Goal: Share content: Share content

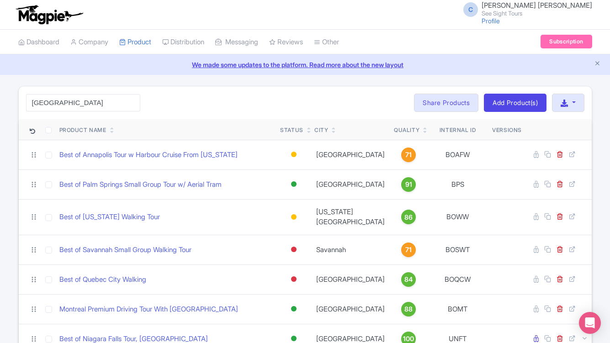
click at [220, 11] on div "C Connor Hoskins See Sight Tours Profile Users Settings Sign out" at bounding box center [304, 15] width 573 height 26
click at [93, 102] on input "toronto" at bounding box center [83, 102] width 114 height 17
click at [132, 100] on input "toronto" at bounding box center [83, 102] width 114 height 17
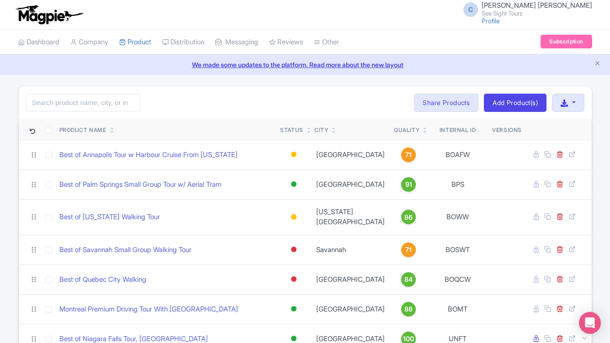
click at [161, 101] on div "Search Bulk Actions Delete Add to Collection Share Products Add to Collection C…" at bounding box center [305, 102] width 573 height 33
click at [79, 103] on input "search" at bounding box center [83, 102] width 114 height 17
click at [74, 98] on input "search" at bounding box center [83, 102] width 114 height 17
type input "montreal"
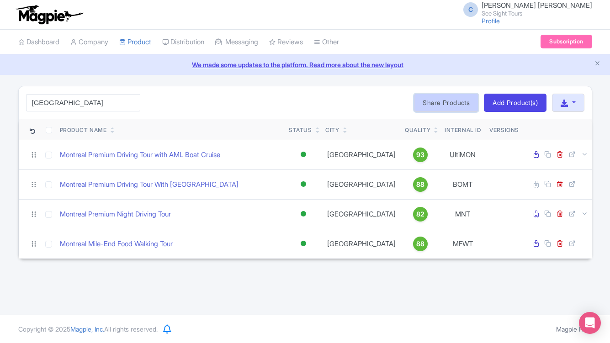
click at [433, 101] on link "Share Products" at bounding box center [446, 103] width 64 height 18
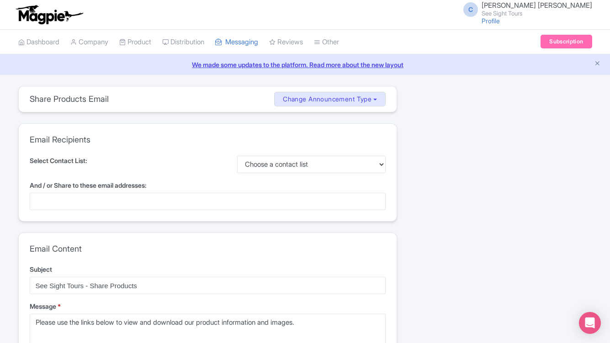
click at [92, 200] on div at bounding box center [208, 201] width 356 height 17
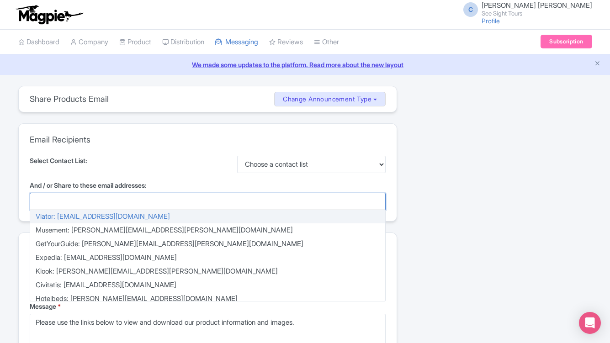
paste input "[EMAIL_ADDRESS][DOMAIN_NAME]"
type input "[EMAIL_ADDRESS][DOMAIN_NAME]"
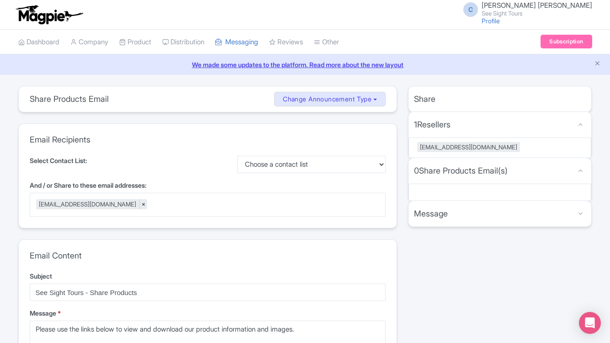
click at [141, 167] on div "Select Contact List: Choose a contact list" at bounding box center [208, 164] width 356 height 17
click at [313, 161] on select "Choose a contact list" at bounding box center [311, 164] width 148 height 17
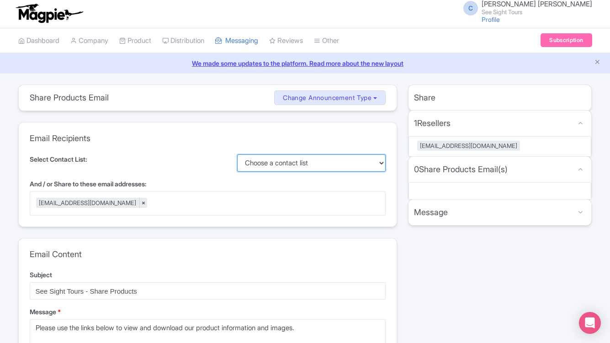
scroll to position [80, 0]
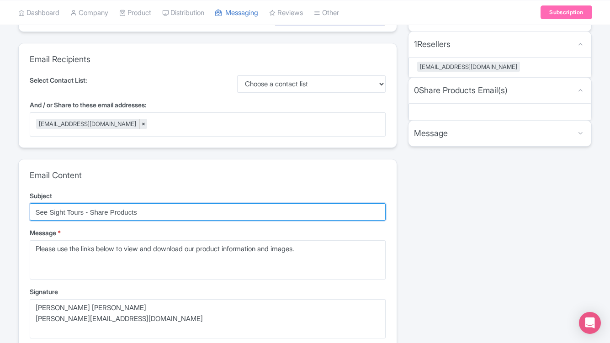
click at [99, 216] on input "See Sight Tours - Share Products" at bounding box center [208, 211] width 356 height 17
drag, startPoint x: 156, startPoint y: 214, endPoint x: 7, endPoint y: 213, distance: 149.3
click at [193, 214] on input "See Sight Tours - Share Products" at bounding box center [208, 211] width 356 height 17
drag, startPoint x: 148, startPoint y: 214, endPoint x: 84, endPoint y: 209, distance: 64.6
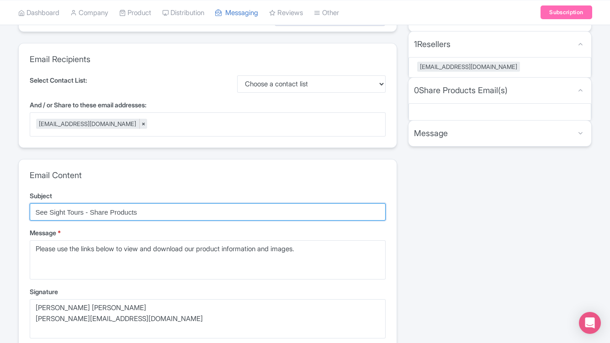
click at [84, 209] on input "See Sight Tours - Share Products" at bounding box center [208, 211] width 356 height 17
type input "See Sight Tours Product Information Request"
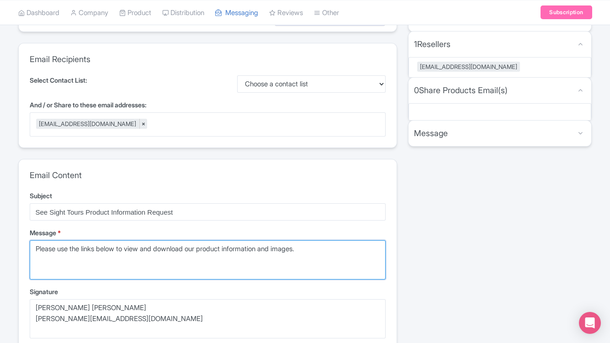
drag, startPoint x: 318, startPoint y: 252, endPoint x: 10, endPoint y: 246, distance: 308.3
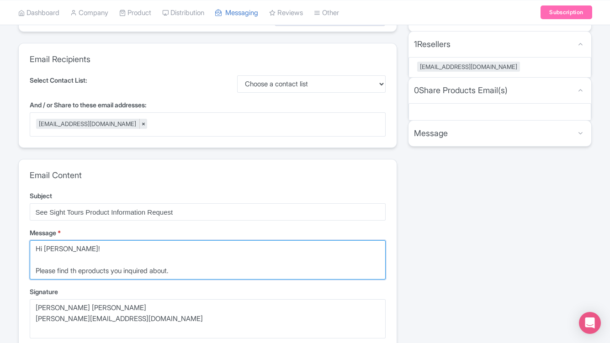
click at [85, 271] on textarea "Please use the links below to view and download our product information and ima…" at bounding box center [208, 259] width 356 height 39
click at [198, 272] on textarea "Please use the links below to view and download our product information and ima…" at bounding box center [208, 259] width 356 height 39
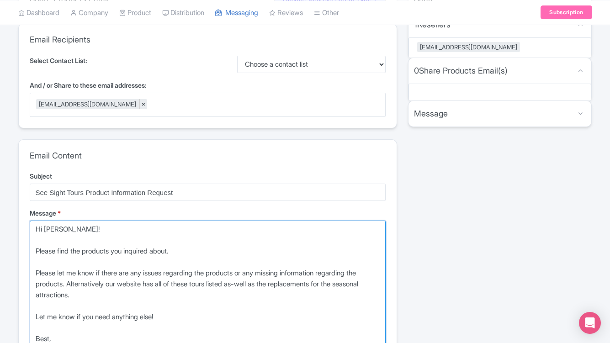
scroll to position [111, 0]
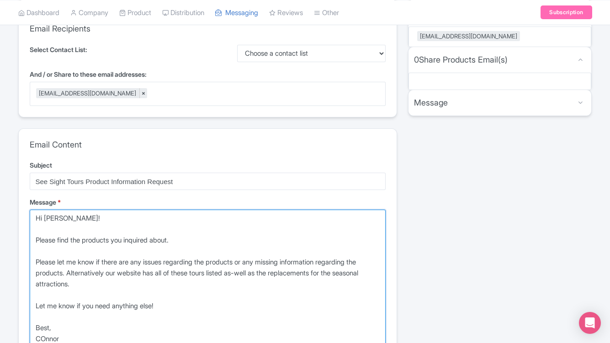
type textarea "Hi Ellea! Please find the products you inquired about. Please let me know if th…"
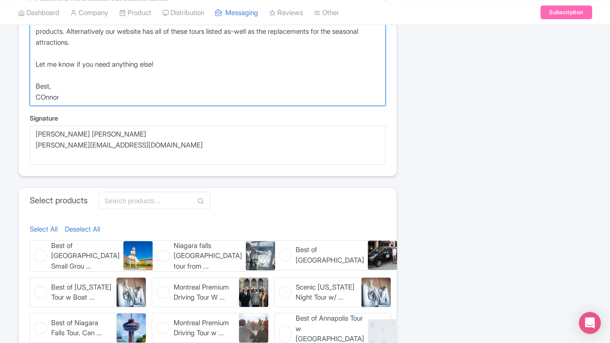
scroll to position [352, 0]
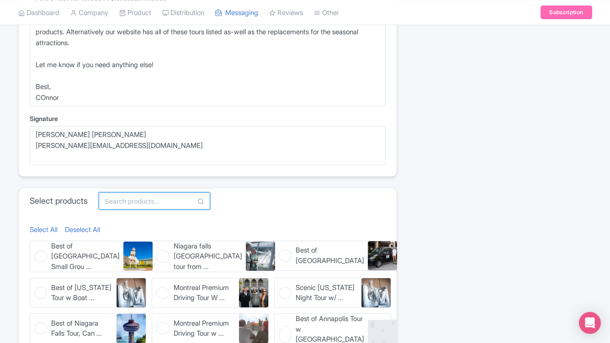
click at [123, 197] on input "text" at bounding box center [154, 200] width 111 height 17
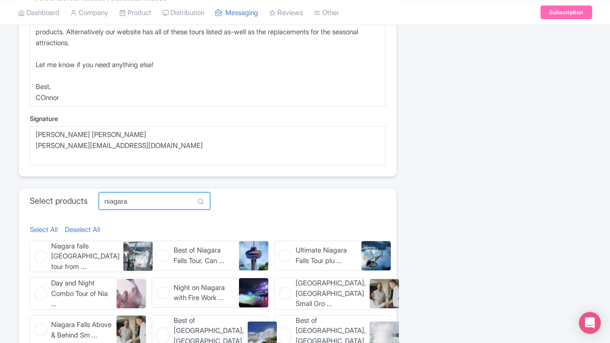
type input "Niagara"
click at [168, 226] on div "Select All Deselect All" at bounding box center [208, 230] width 356 height 11
click at [110, 255] on span "Niagara falls Canada tour from ..." at bounding box center [85, 256] width 68 height 31
click at [36, 247] on input "Niagara falls Canada tour from ... Niagara falls Canada tour from Toronto" at bounding box center [33, 244] width 6 height 6
checkbox input "true"
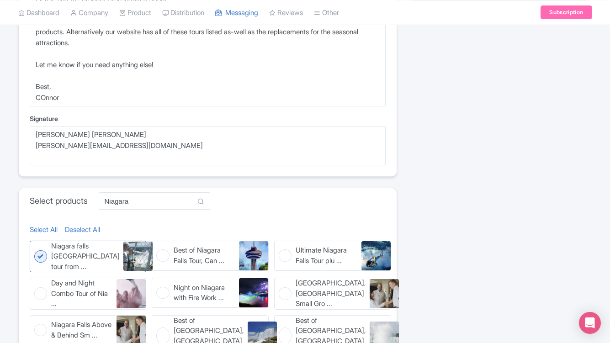
click at [179, 253] on span "Best of Niagara Falls Tour, Can ..." at bounding box center [205, 255] width 62 height 21
click at [158, 247] on input "Best of Niagara Falls Tour, Can ... Best of Niagara Falls Tour, Canada" at bounding box center [155, 244] width 6 height 6
checkbox input "true"
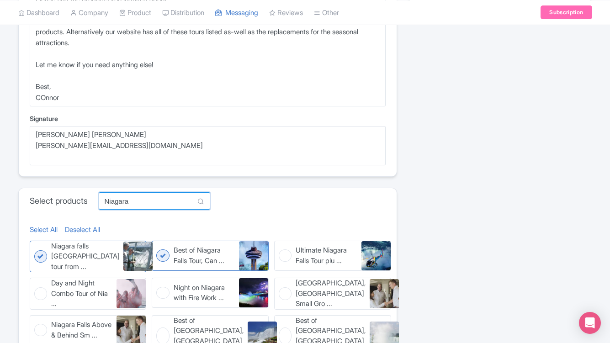
click at [140, 203] on input "Niagara" at bounding box center [154, 200] width 111 height 17
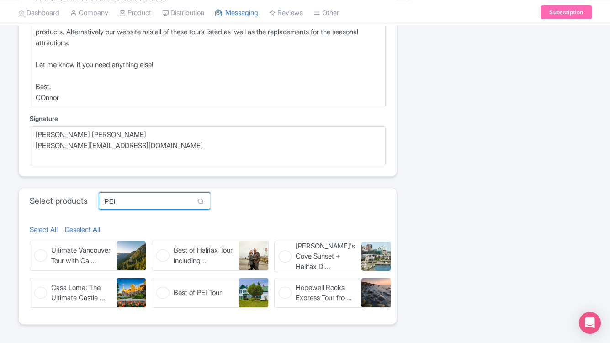
scroll to position [347, 0]
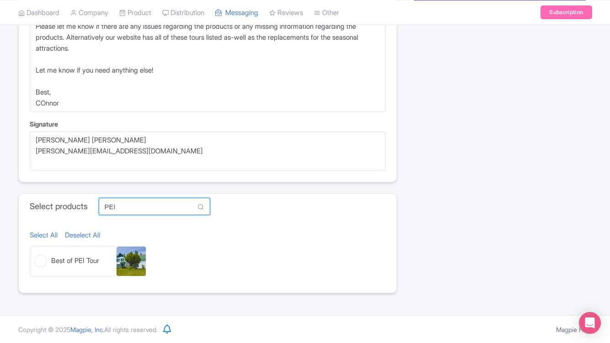
type input "PEI"
click at [110, 265] on figure "Best of PEI Tour Best of PEI Tour" at bounding box center [88, 261] width 117 height 30
click at [36, 252] on input "Best of PEI Tour Best of PEI Tour" at bounding box center [33, 249] width 6 height 6
checkbox input "true"
click at [143, 206] on input "PEI" at bounding box center [154, 206] width 111 height 17
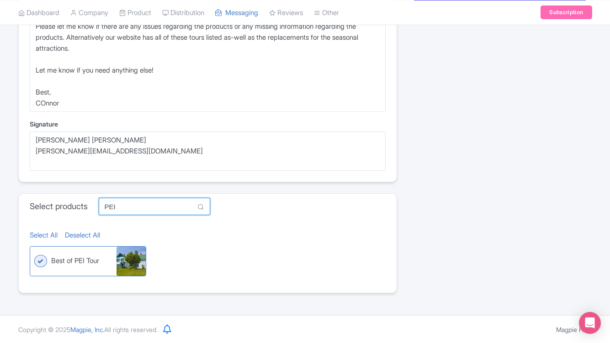
click at [143, 206] on input "PEI" at bounding box center [154, 206] width 111 height 17
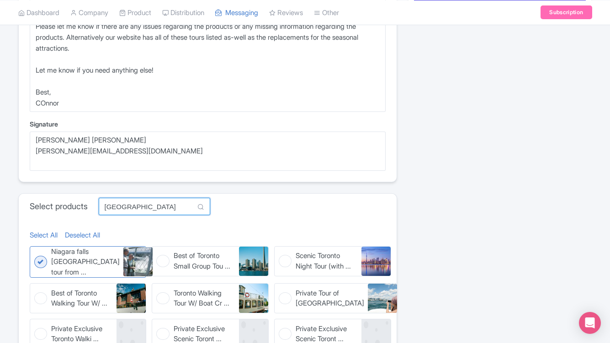
type input "Toronto"
click at [221, 258] on span "Best of Toronto Small Group Tou ..." at bounding box center [205, 261] width 62 height 21
click at [158, 252] on input "Best of Toronto Small Group Tou ... Best of Toronto Small Group Tour" at bounding box center [155, 249] width 6 height 6
checkbox input "true"
click at [155, 202] on input "Toronto" at bounding box center [154, 206] width 111 height 17
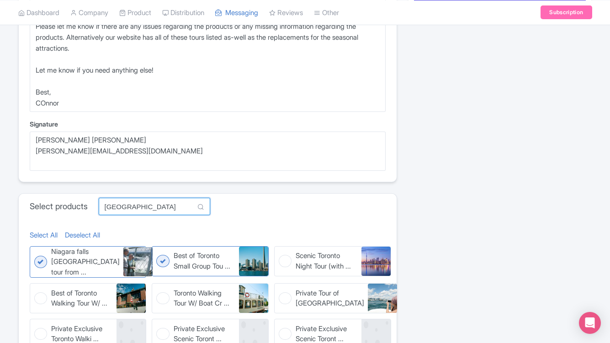
click at [155, 202] on input "Toronto" at bounding box center [154, 206] width 111 height 17
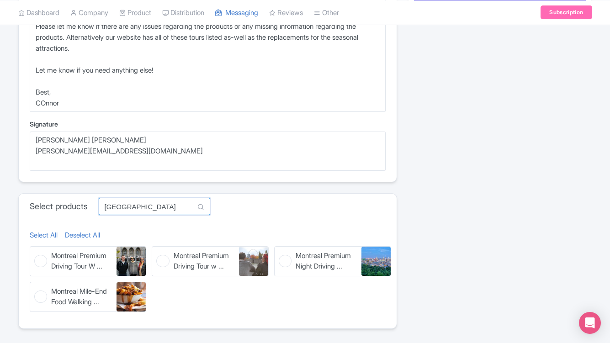
type input "Montreal"
click at [270, 219] on div "Select All Deselect All Best of Palm Springs Small Grou ... Best of Palm Spring…" at bounding box center [208, 273] width 378 height 109
click at [198, 257] on span "Montreal Premium Driving Tour w ..." at bounding box center [205, 261] width 62 height 21
click at [158, 252] on input "Montreal Premium Driving Tour w ... Montreal Premium Driving Tour with AML Boat…" at bounding box center [155, 249] width 6 height 6
checkbox input "true"
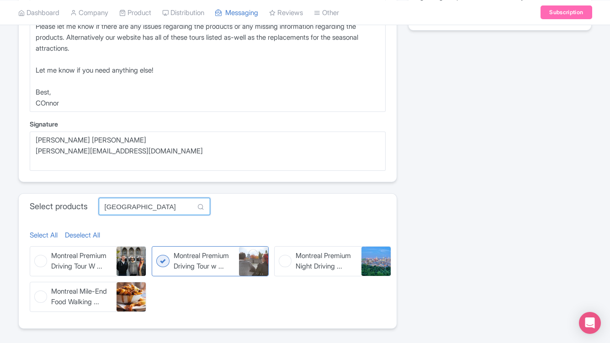
click at [137, 204] on input "Montreal" at bounding box center [154, 206] width 111 height 17
click at [78, 266] on span "Montreal Premium Driving Tour W ..." at bounding box center [82, 261] width 62 height 21
click at [36, 252] on input "Montreal Premium Driving Tour W ... Montreal Premium Driving Tour With Notre Da…" at bounding box center [33, 249] width 6 height 6
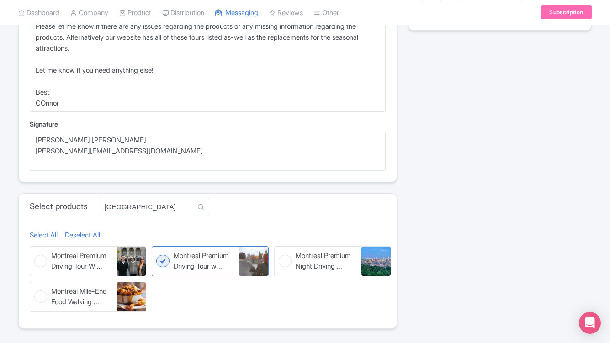
checkbox input "true"
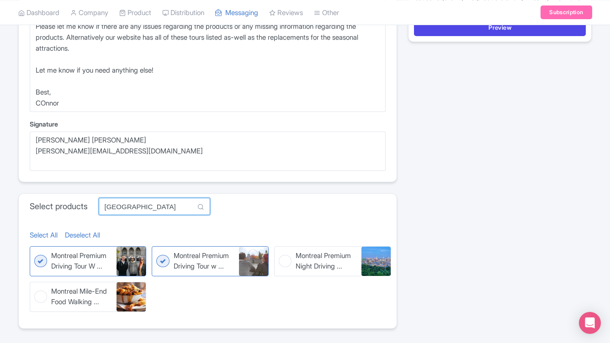
click at [142, 206] on input "Montreal" at bounding box center [154, 206] width 111 height 17
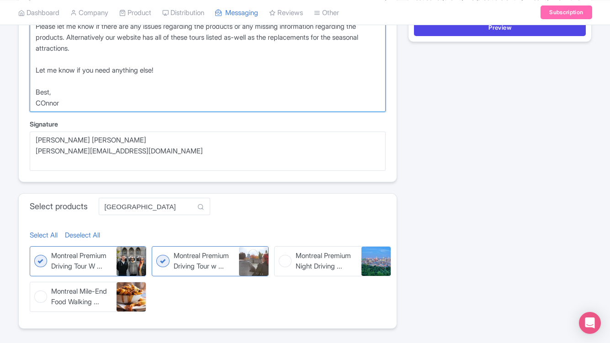
click at [44, 103] on textarea "Please use the links below to view and download our product information and ima…" at bounding box center [208, 43] width 356 height 138
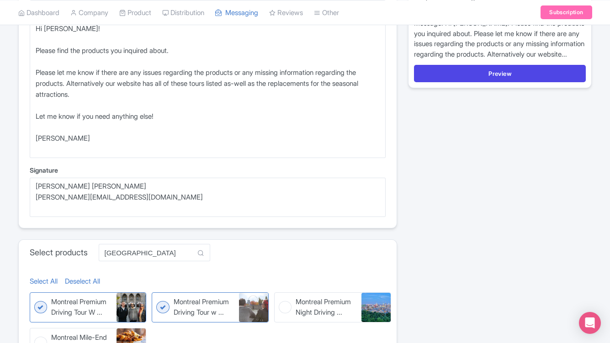
scroll to position [183, 0]
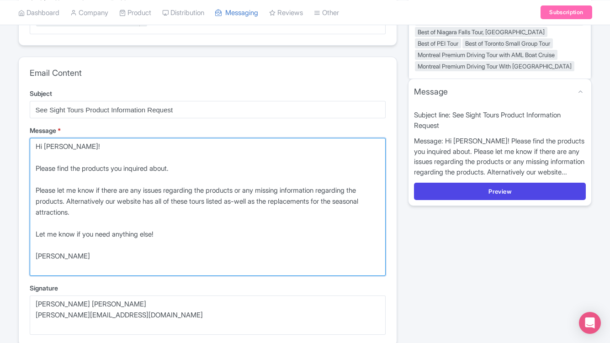
click at [147, 203] on textarea "Please use the links below to view and download our product information and ima…" at bounding box center [208, 207] width 356 height 138
paste textarea "https://www.seesight-tours.com/"
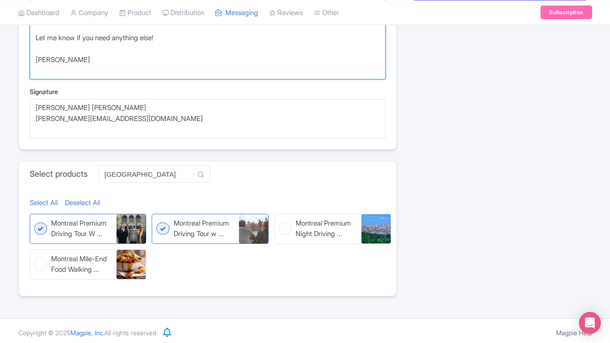
scroll to position [382, 0]
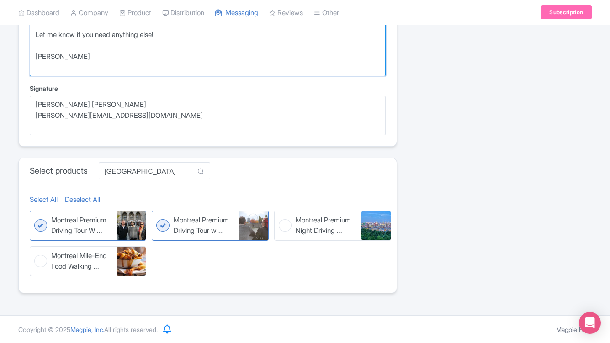
type textarea "Hi Ellea! Please find the products you inquired about. Please let me know if th…"
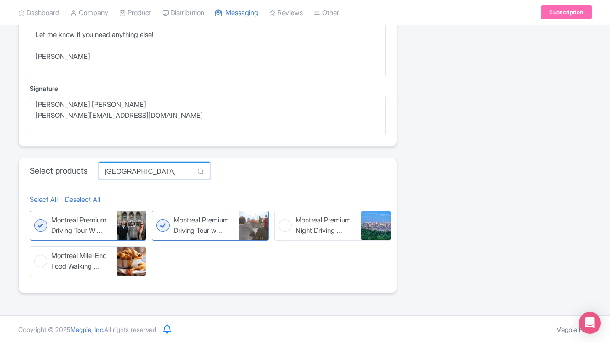
click at [149, 167] on input "Montreal" at bounding box center [154, 170] width 111 height 17
click at [142, 176] on input "Montreal" at bounding box center [154, 170] width 111 height 17
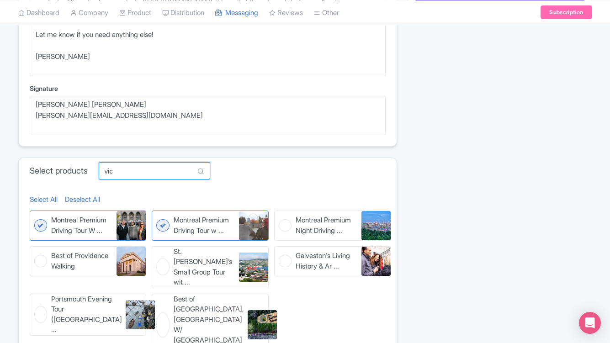
scroll to position [347, 0]
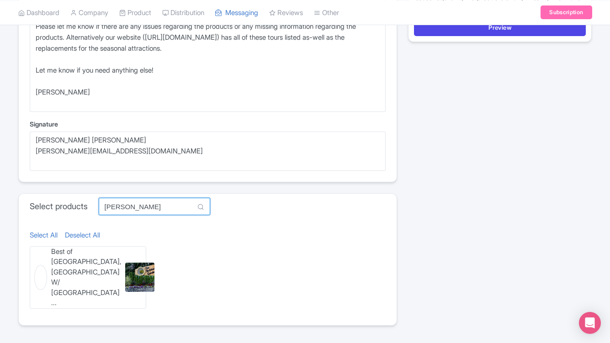
type input "victor"
click at [112, 258] on span "Best of Victoria, BC W/ Malahat ..." at bounding box center [86, 278] width 70 height 62
click at [36, 252] on input "Best of Victoria, BC W/ Malahat ... Best of Victoria, BC W/ Malahat Skywalk & B…" at bounding box center [33, 249] width 6 height 6
checkbox input "true"
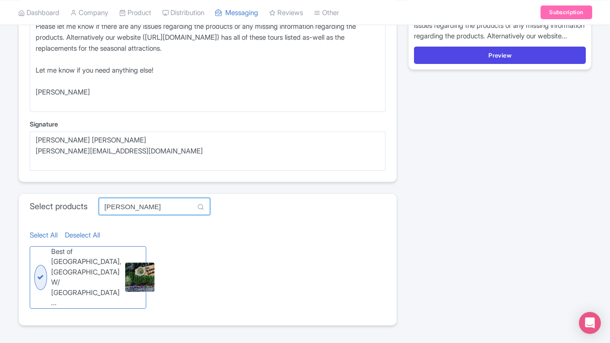
click at [151, 205] on input "victor" at bounding box center [154, 206] width 111 height 17
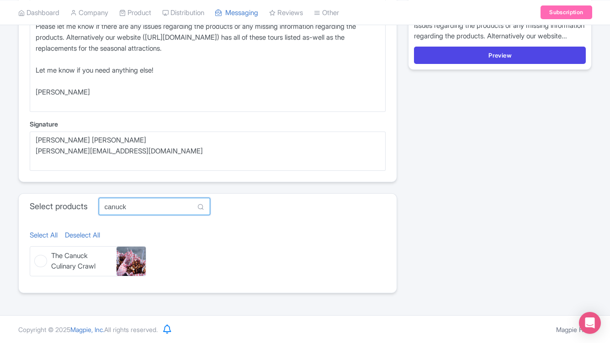
type input "canuck"
click at [137, 263] on img at bounding box center [130, 261] width 29 height 29
click at [36, 252] on input "The Canuck Culinary Crawl The Canuck Culinary Crawl" at bounding box center [33, 249] width 6 height 6
checkbox input "true"
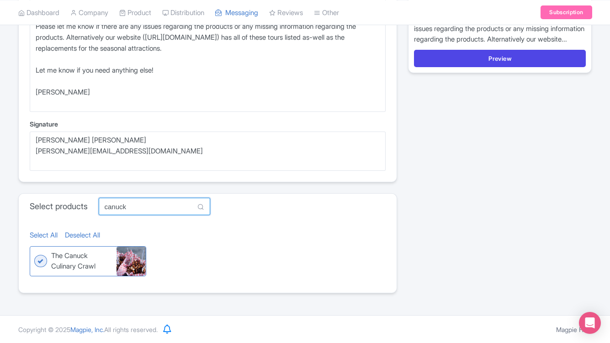
click at [155, 207] on input "canuck" at bounding box center [154, 206] width 111 height 17
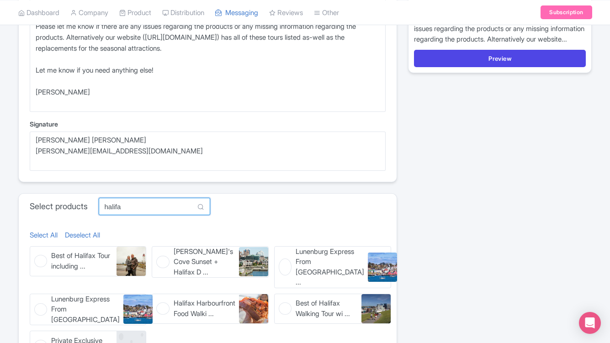
type input "halifa"
click at [84, 260] on span "Best of Halifax Tour including ..." at bounding box center [82, 261] width 62 height 21
click at [36, 252] on input "Best of Halifax Tour including ... Best of Halifax Tour including Peggy's Cove" at bounding box center [33, 249] width 6 height 6
checkbox input "true"
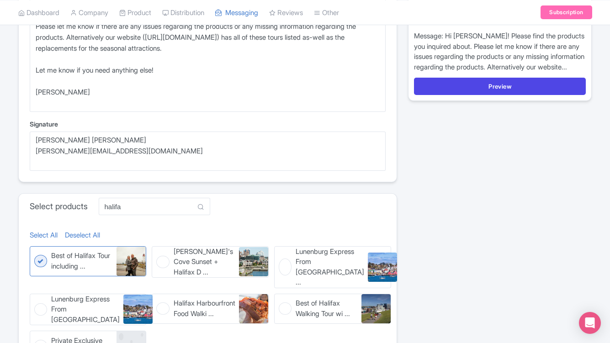
click at [183, 298] on span "Halifax Harbourfront Food Walki ..." at bounding box center [205, 308] width 62 height 21
click at [158, 295] on input "Halifax Harbourfront Food Walki ... Halifax Harbourfront Food Walking Tour" at bounding box center [155, 297] width 6 height 6
checkbox input "true"
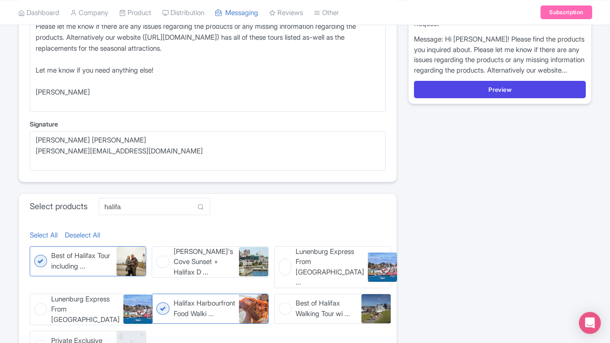
click at [324, 303] on span "Best of Halifax Walking Tour wi ..." at bounding box center [326, 308] width 62 height 21
click at [280, 300] on input "Best of Halifax Walking Tour wi ... Best of Halifax Walking Tour with Citadel +…" at bounding box center [277, 297] width 6 height 6
checkbox input "true"
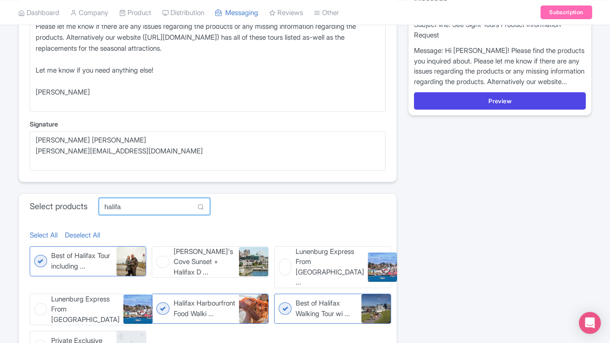
click at [158, 205] on input "halifa" at bounding box center [154, 206] width 111 height 17
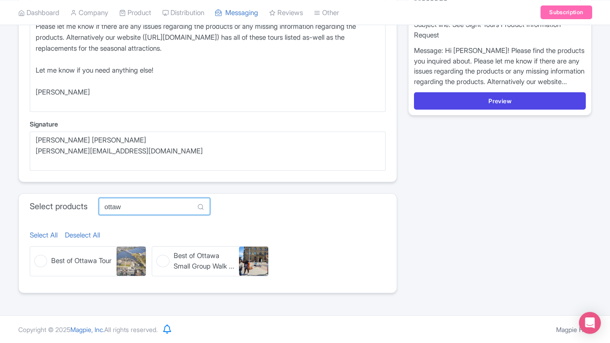
type input "ottaw"
click at [92, 256] on span "Best of Ottawa Tour" at bounding box center [81, 261] width 60 height 11
click at [36, 252] on input "Best of Ottawa Tour Best of Ottawa Tour" at bounding box center [33, 249] width 6 height 6
checkbox input "true"
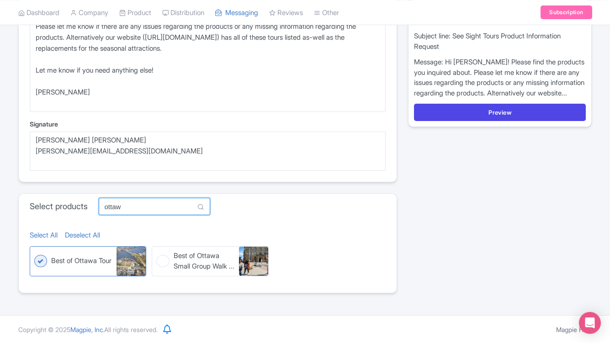
click at [147, 210] on input "ottaw" at bounding box center [154, 206] width 111 height 17
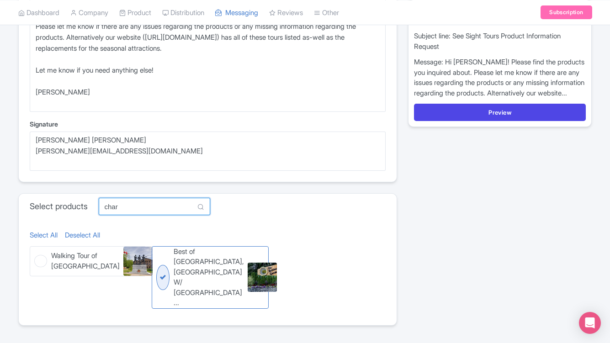
type input "char"
click at [96, 271] on span "Walking Tour of Charlottetown" at bounding box center [85, 261] width 68 height 21
click at [36, 252] on input "Walking Tour of Charlottetown Walking Tour of Charlottetown" at bounding box center [33, 249] width 6 height 6
checkbox input "true"
click at [138, 209] on input "char" at bounding box center [154, 206] width 111 height 17
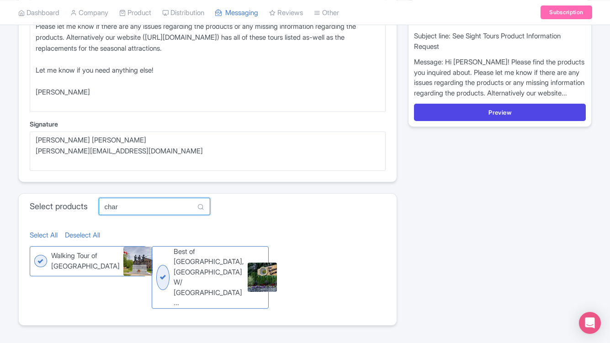
click at [138, 209] on input "char" at bounding box center [154, 206] width 111 height 17
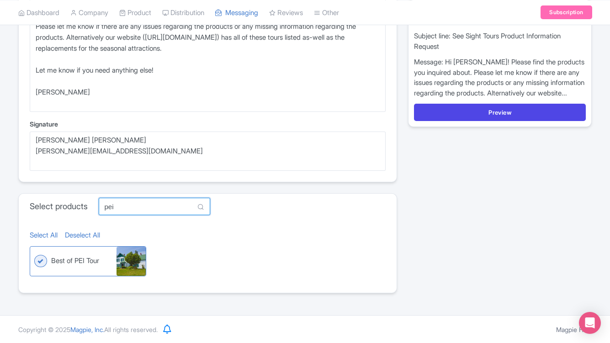
type input "pei"
click at [270, 197] on div "Select products pei MISSING INFO" at bounding box center [208, 207] width 378 height 26
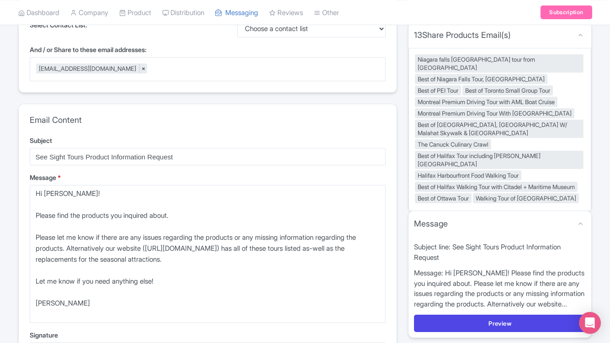
scroll to position [295, 0]
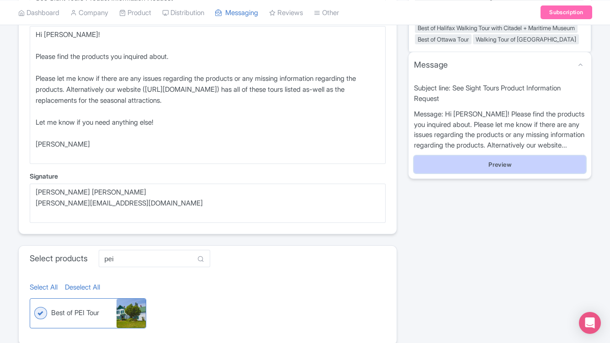
click at [472, 165] on button "Preview" at bounding box center [500, 164] width 172 height 17
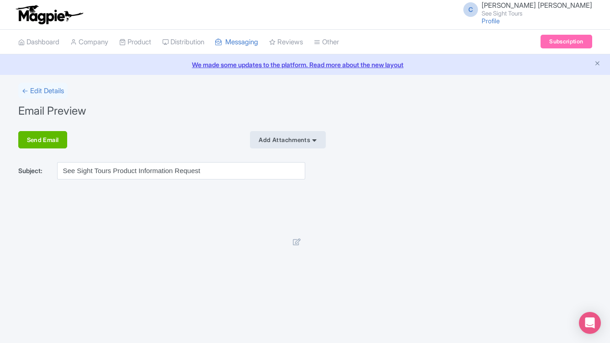
click at [297, 242] on icon at bounding box center [297, 241] width 8 height 7
click at [37, 92] on link "← Edit Details" at bounding box center [42, 91] width 49 height 16
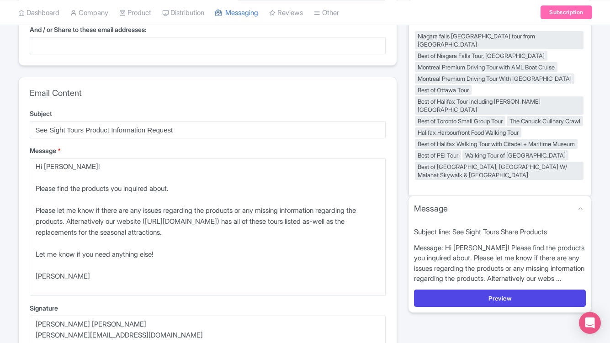
scroll to position [193, 0]
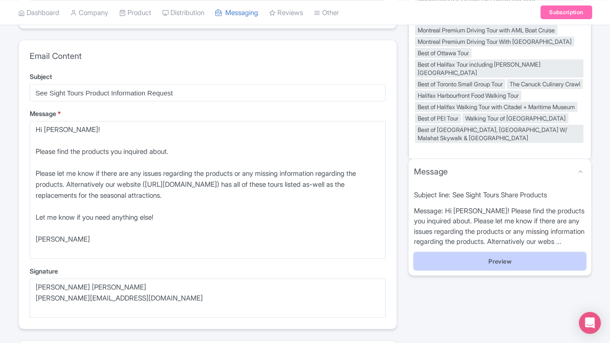
click at [468, 270] on button "Preview" at bounding box center [500, 260] width 172 height 17
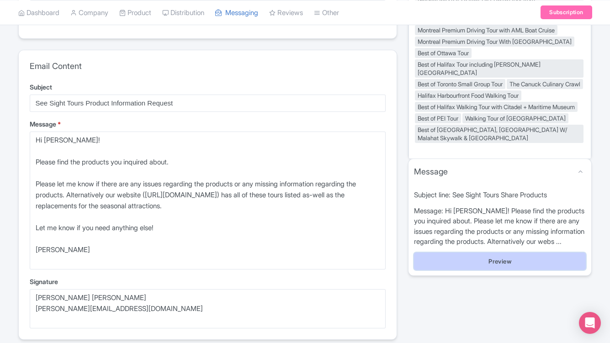
click at [487, 269] on button "Preview" at bounding box center [500, 260] width 172 height 17
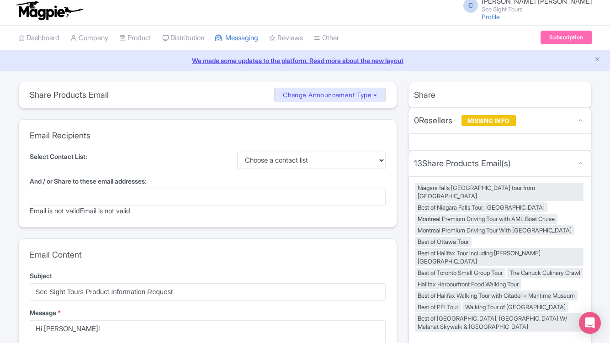
scroll to position [0, 0]
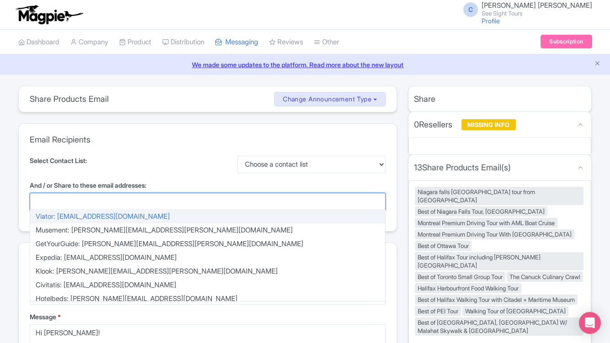
click at [110, 201] on div at bounding box center [208, 201] width 356 height 17
paste input "product@freshtracks.com"
type input "product@freshtracks.com"
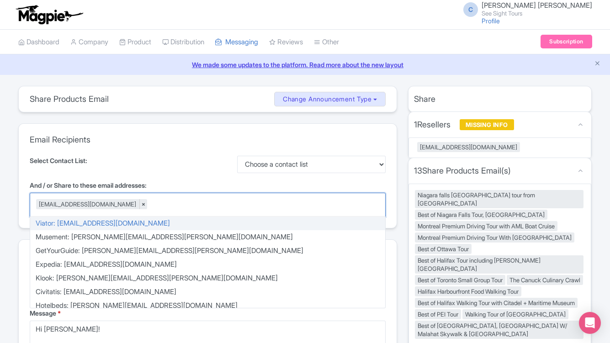
click at [215, 168] on div "Select Contact List: Choose a contact list" at bounding box center [208, 164] width 356 height 17
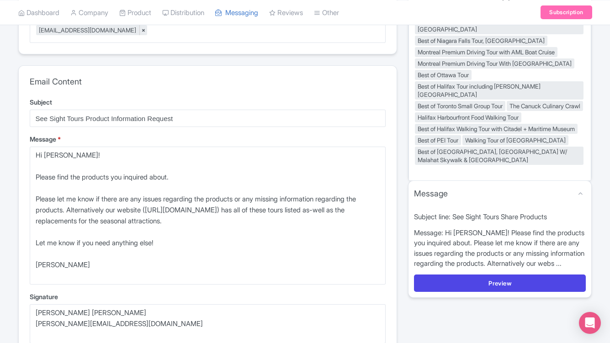
scroll to position [251, 0]
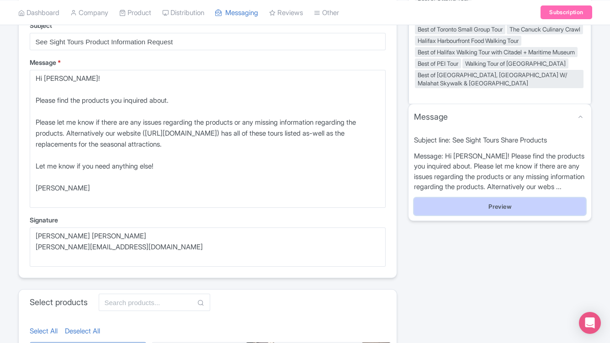
click at [462, 215] on button "Preview" at bounding box center [500, 206] width 172 height 17
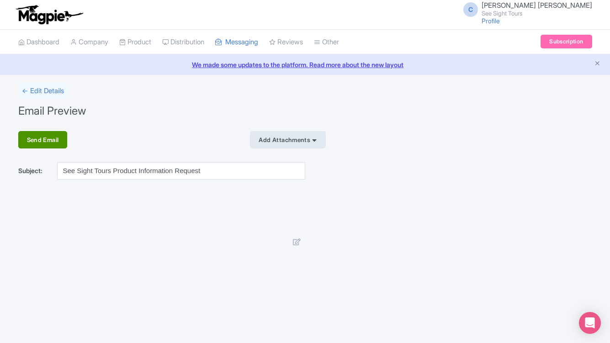
click at [56, 137] on div "Send Email" at bounding box center [42, 139] width 49 height 17
